Goal: Navigation & Orientation: Go to known website

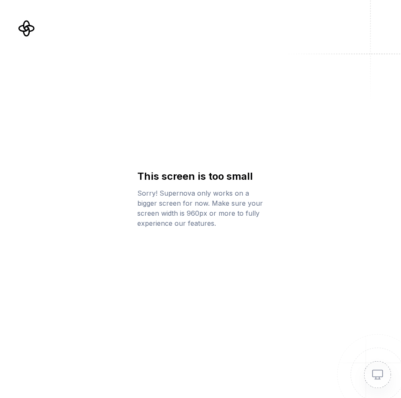
click at [292, 92] on img at bounding box center [343, 51] width 116 height 102
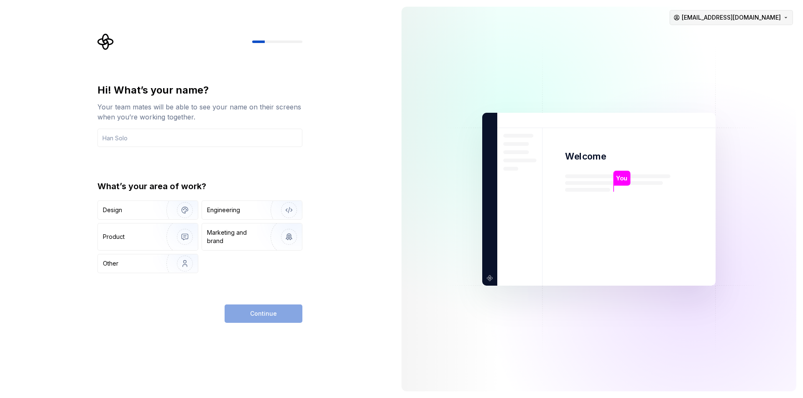
click at [400, 13] on html "Hi! What’s your name? Your team mates will be able to see your name on their sc…" at bounding box center [401, 199] width 803 height 398
click at [400, 33] on div "Sign out" at bounding box center [754, 35] width 79 height 8
